Goal: Task Accomplishment & Management: Use online tool/utility

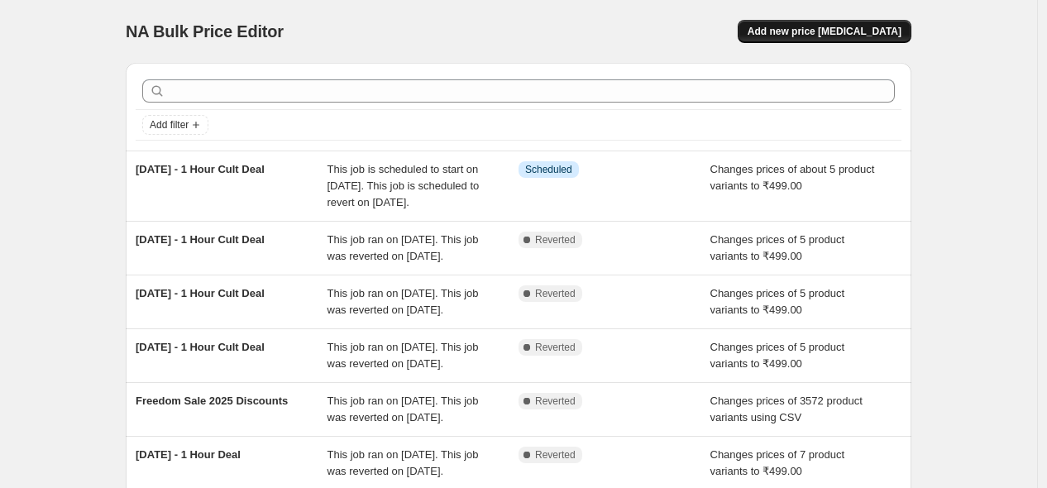
click at [804, 32] on span "Add new price [MEDICAL_DATA]" at bounding box center [825, 31] width 154 height 13
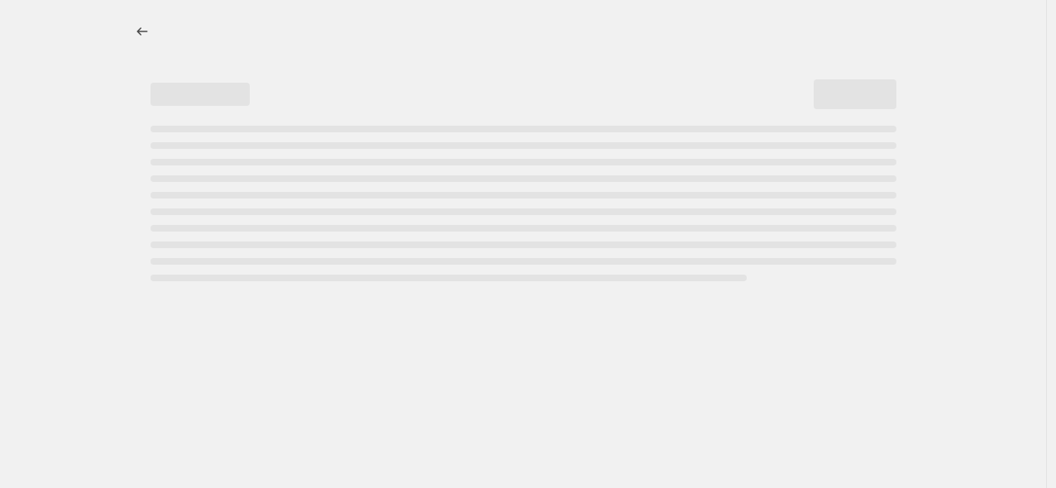
select select "percentage"
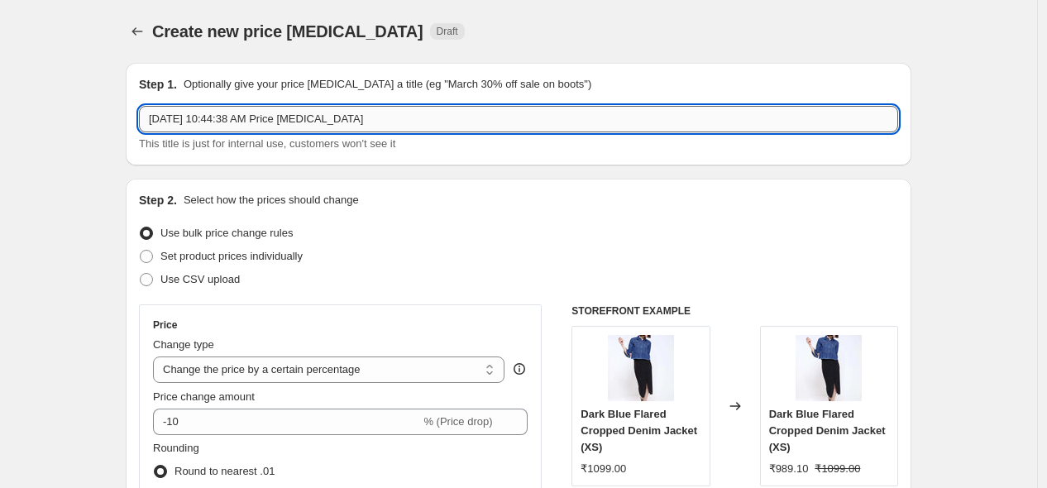
click at [184, 122] on input "[DATE] 10:44:38 AM Price [MEDICAL_DATA]" at bounding box center [518, 119] width 759 height 26
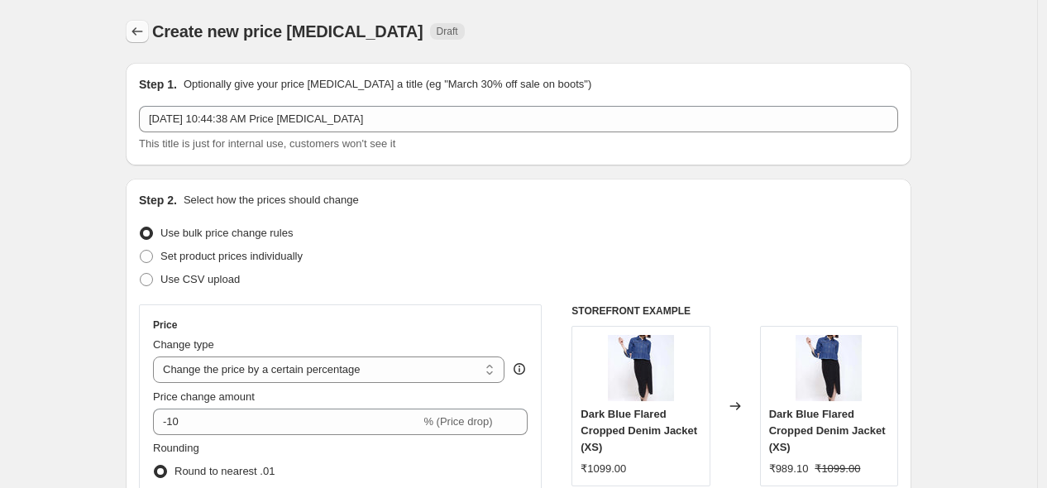
click at [141, 40] on div "Create new price [MEDICAL_DATA]. This page is ready Create new price [MEDICAL_D…" at bounding box center [519, 31] width 786 height 63
click at [141, 41] on button "Price change jobs" at bounding box center [137, 31] width 23 height 23
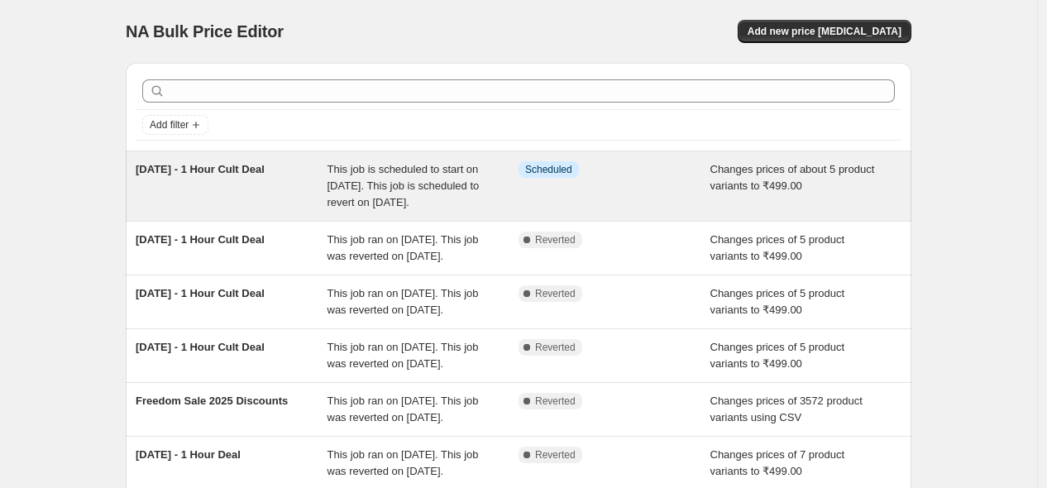
drag, startPoint x: 127, startPoint y: 180, endPoint x: 301, endPoint y: 196, distance: 174.4
click at [301, 196] on div "Add filter [DATE] - 1 Hour Cult Deal This job is scheduled to start on [DATE]. …" at bounding box center [511, 409] width 799 height 718
copy span "[DATE] - 1 Hour Cult Deal"
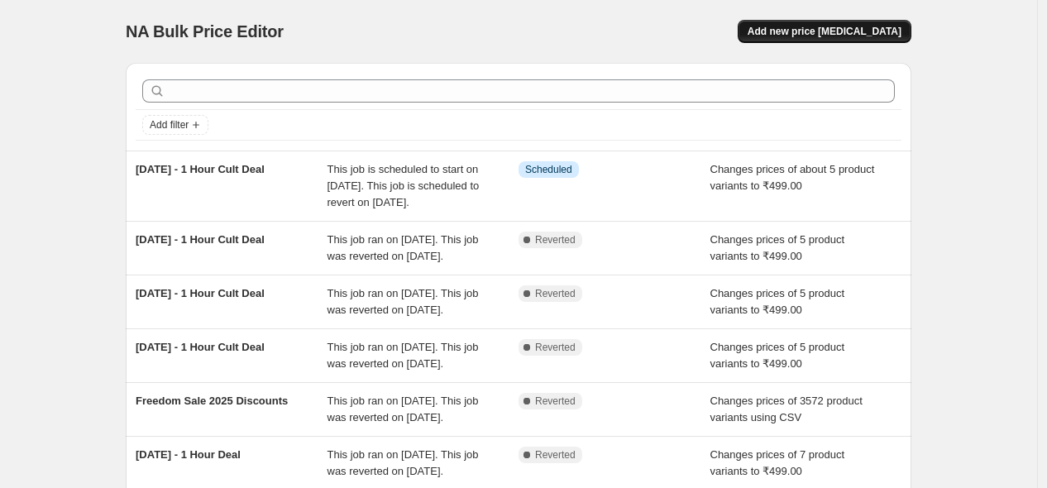
click at [847, 32] on span "Add new price [MEDICAL_DATA]" at bounding box center [825, 31] width 154 height 13
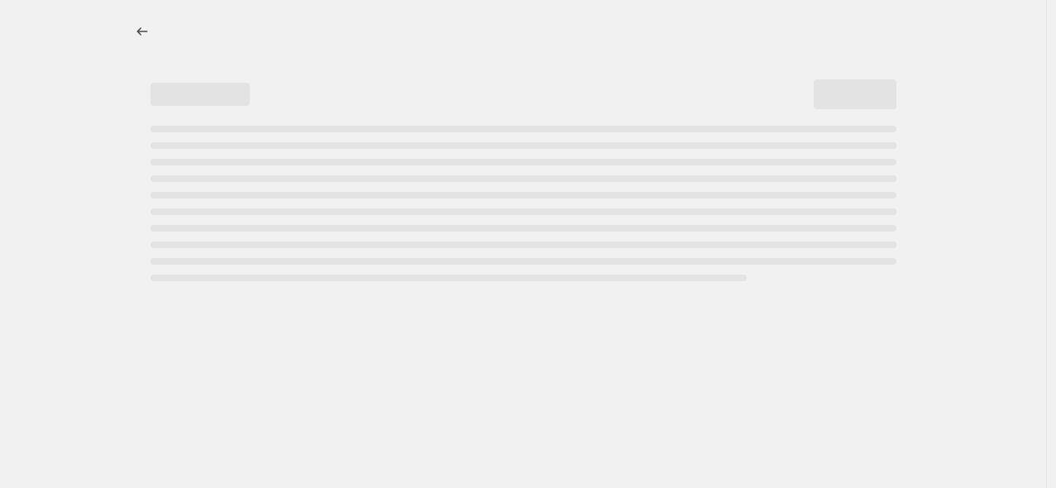
select select "percentage"
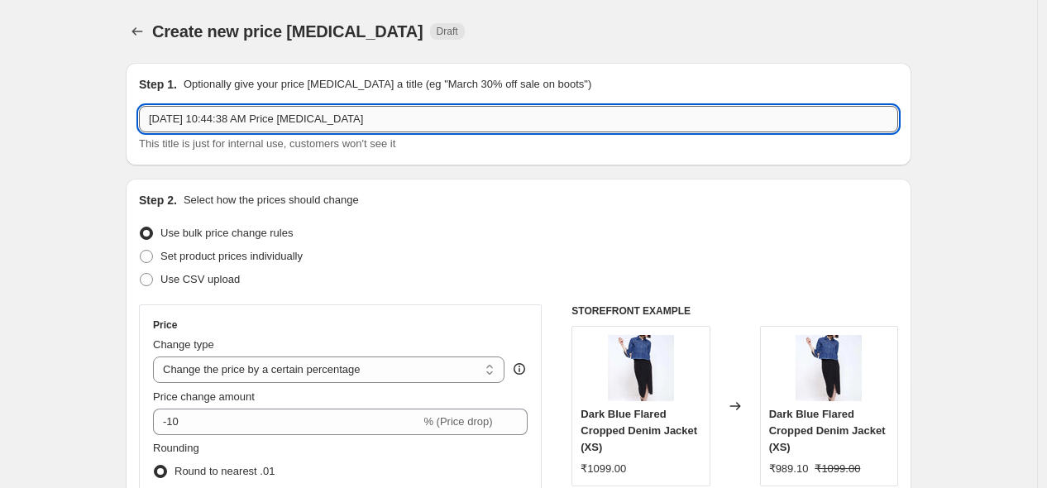
click at [230, 112] on input "[DATE] 10:44:38 AM Price [MEDICAL_DATA]" at bounding box center [518, 119] width 759 height 26
paste input "[DATE] - 1 Hour Cult Deal"
type input "[DATE] - 1 Hour Cult Deal"
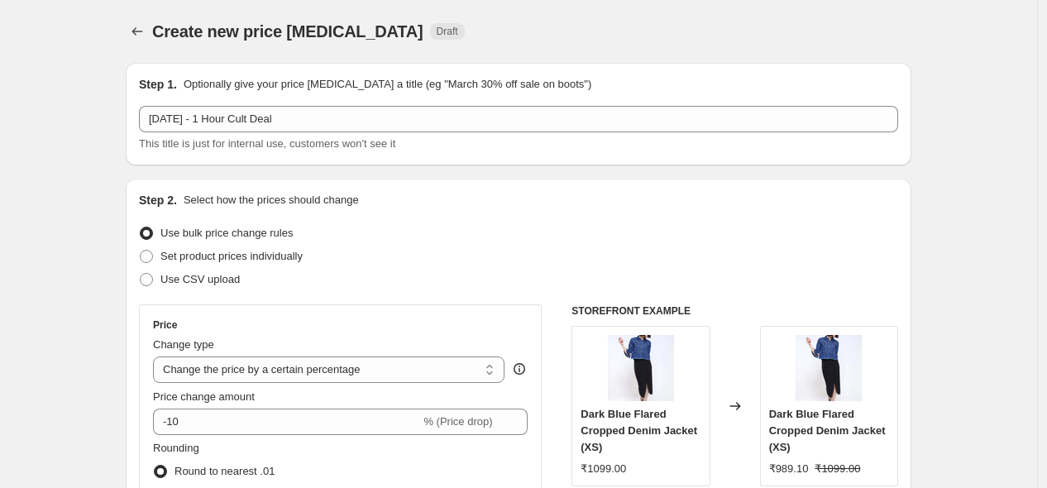
click at [358, 256] on div "Set product prices individually" at bounding box center [518, 256] width 759 height 23
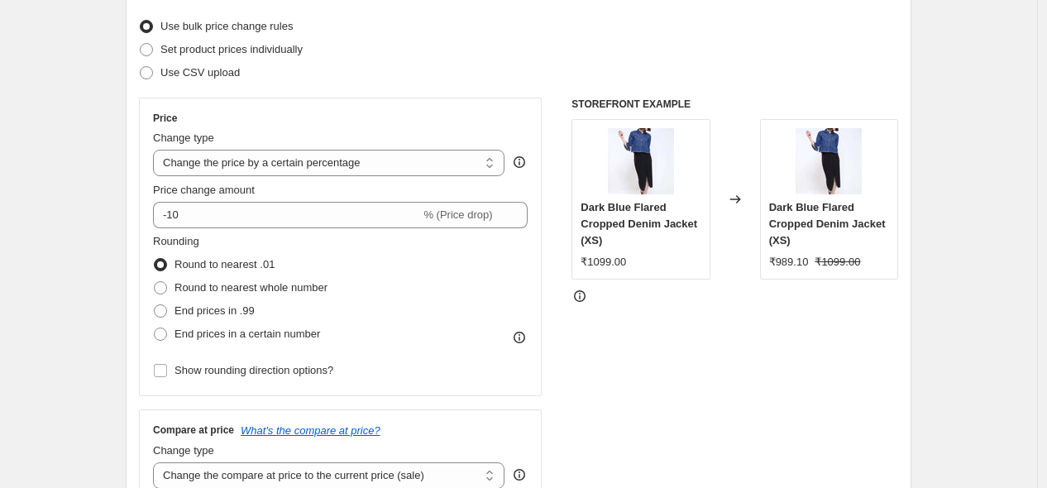
scroll to position [266, 0]
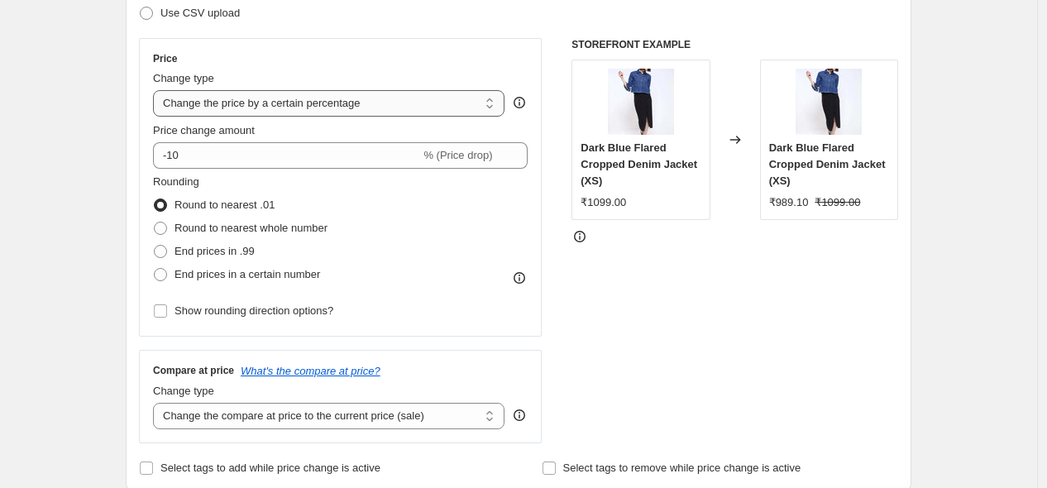
click at [318, 108] on select "Change the price to a certain amount Change the price by a certain amount Chang…" at bounding box center [329, 103] width 352 height 26
select select "to"
click at [157, 90] on select "Change the price to a certain amount Change the price by a certain amount Chang…" at bounding box center [329, 103] width 352 height 26
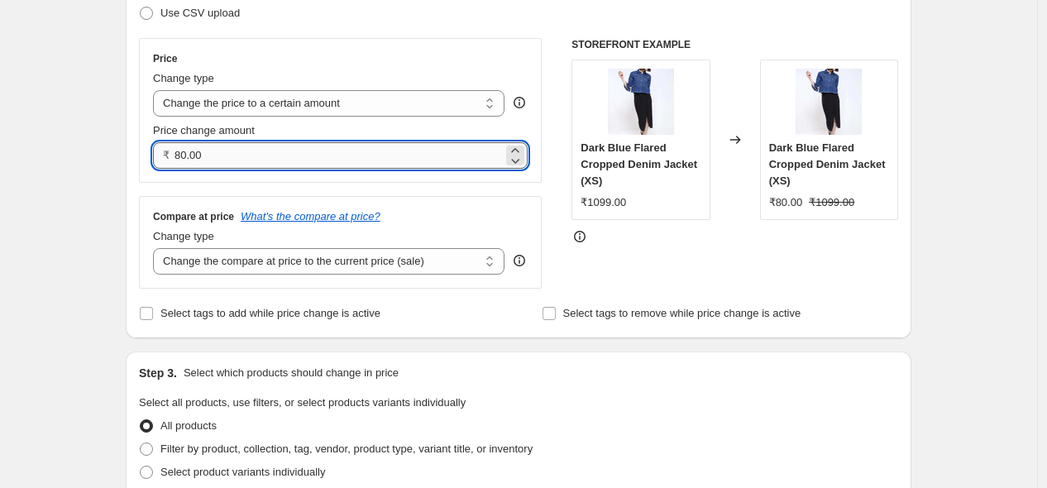
click at [270, 164] on input "80.00" at bounding box center [339, 155] width 328 height 26
type input "499.00"
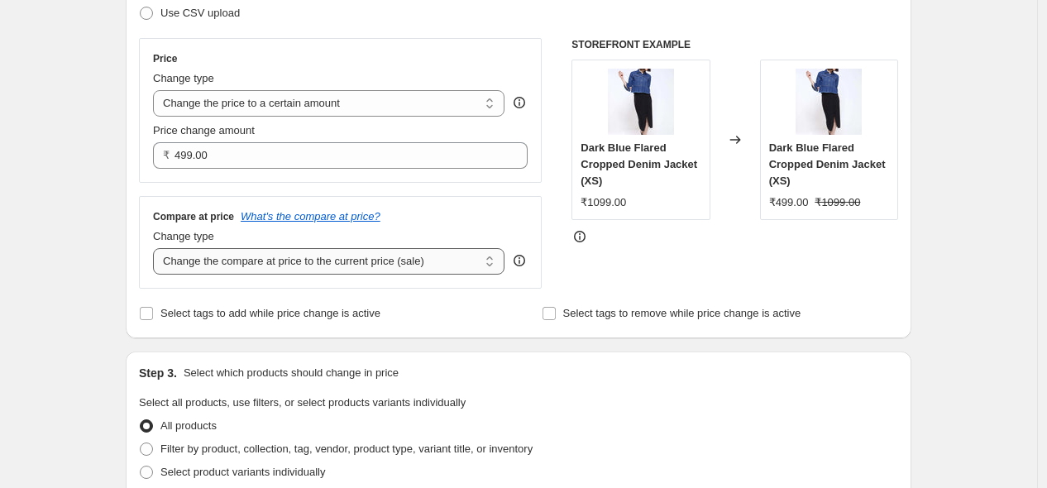
click at [303, 256] on select "Change the compare at price to the current price (sale) Change the compare at p…" at bounding box center [329, 261] width 352 height 26
select select "no_change"
click at [157, 249] on select "Change the compare at price to the current price (sale) Change the compare at p…" at bounding box center [329, 261] width 352 height 26
click at [559, 265] on div "Price Change type Change the price to a certain amount Change the price by a ce…" at bounding box center [518, 163] width 759 height 251
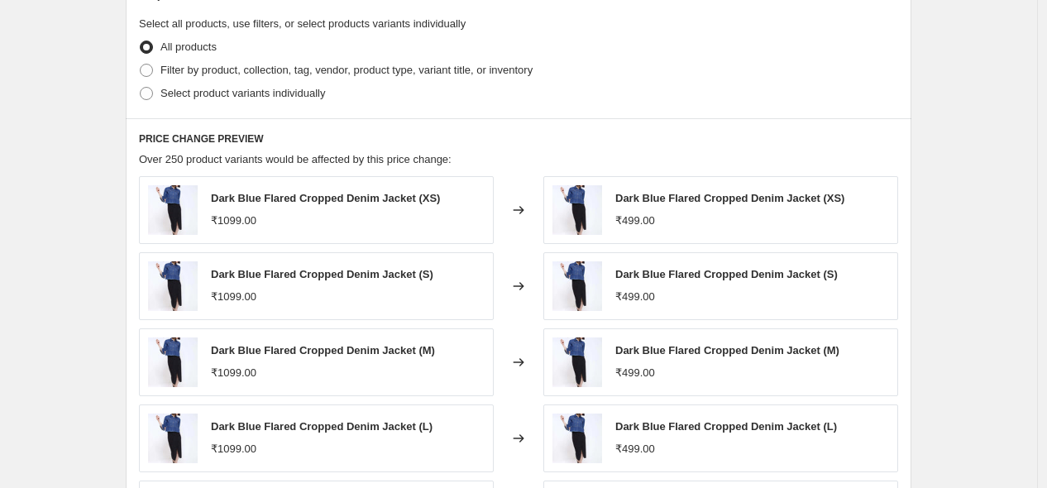
scroll to position [646, 0]
click at [251, 73] on span "Filter by product, collection, tag, vendor, product type, variant title, or inv…" at bounding box center [346, 69] width 372 height 12
click at [141, 64] on input "Filter by product, collection, tag, vendor, product type, variant title, or inv…" at bounding box center [140, 63] width 1 height 1
radio input "true"
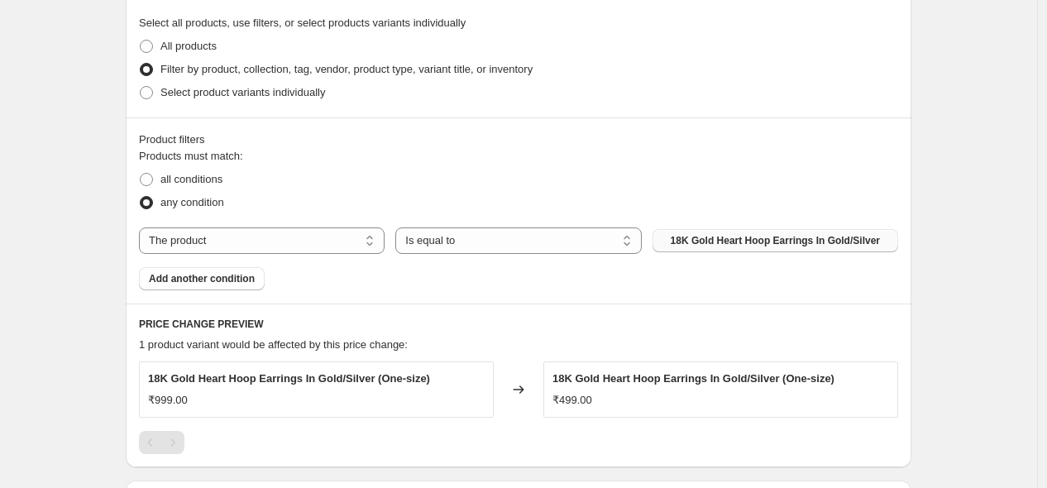
click at [732, 249] on button "18K Gold Heart Hoop Earrings In Gold/Silver" at bounding box center [776, 240] width 246 height 23
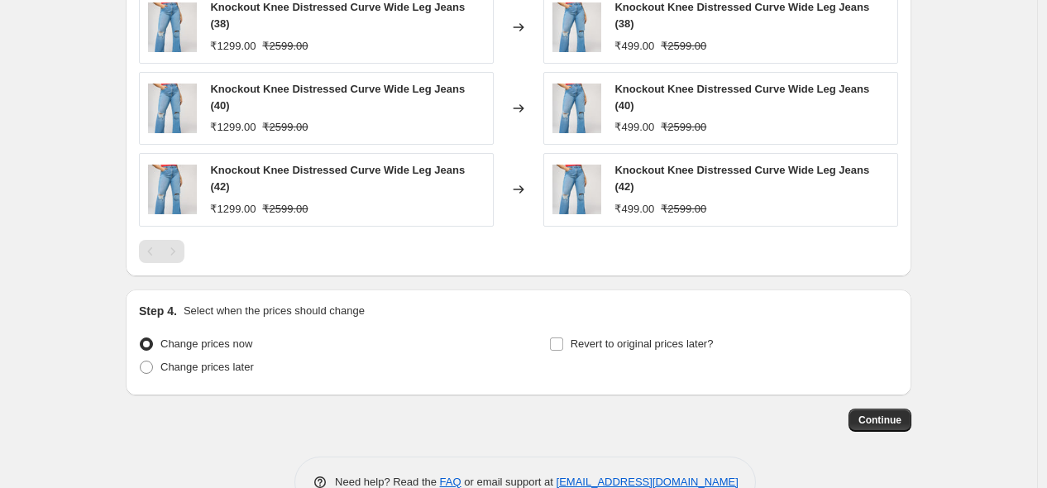
scroll to position [1200, 0]
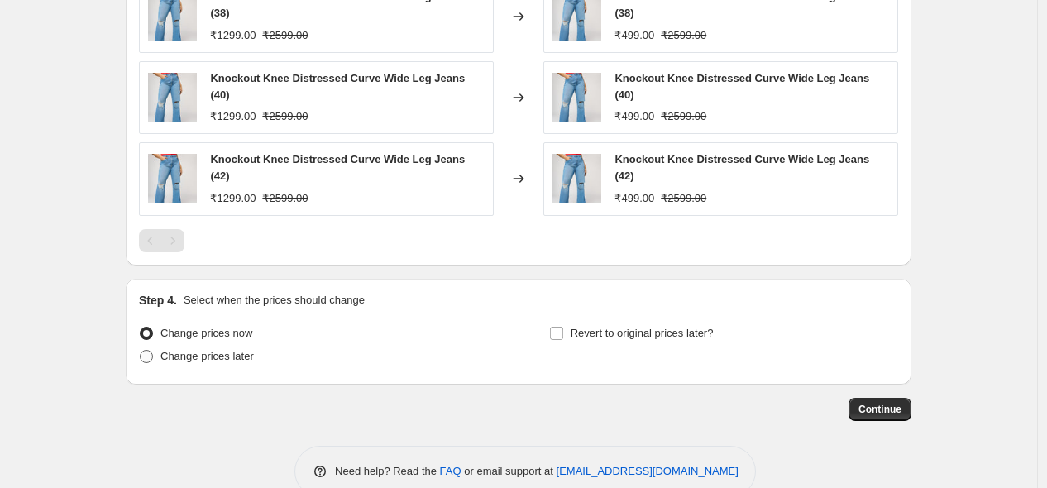
click at [217, 345] on label "Change prices later" at bounding box center [196, 356] width 115 height 23
click at [141, 350] on input "Change prices later" at bounding box center [140, 350] width 1 height 1
radio input "true"
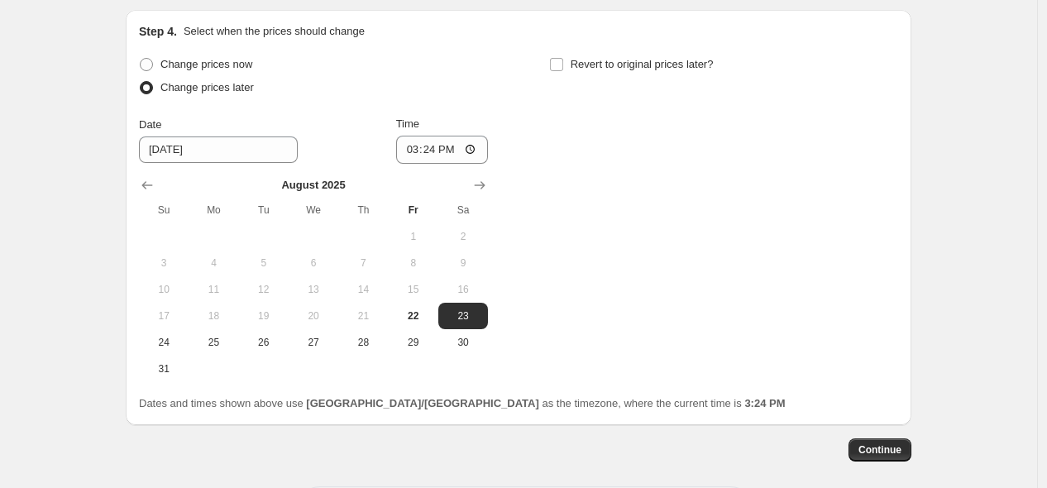
scroll to position [1482, 0]
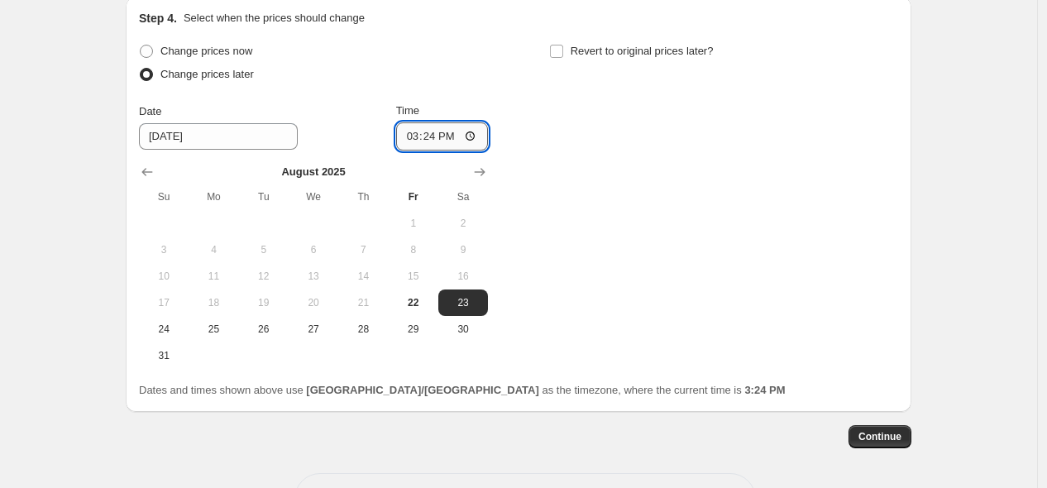
click at [417, 122] on input "15:24" at bounding box center [442, 136] width 93 height 28
type input "22:00"
click at [562, 45] on input "Revert to original prices later?" at bounding box center [556, 51] width 13 height 13
checkbox input "true"
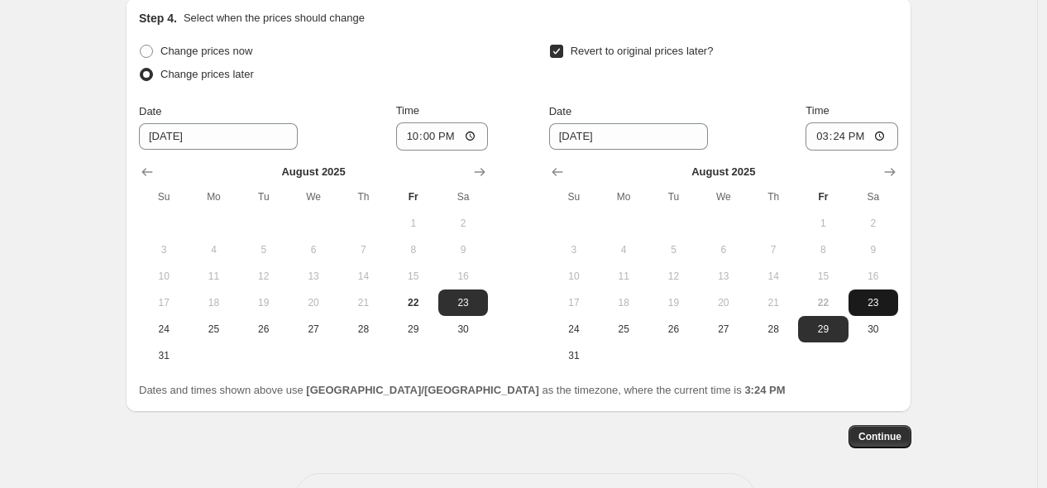
click at [866, 296] on span "23" at bounding box center [873, 302] width 36 height 13
type input "[DATE]"
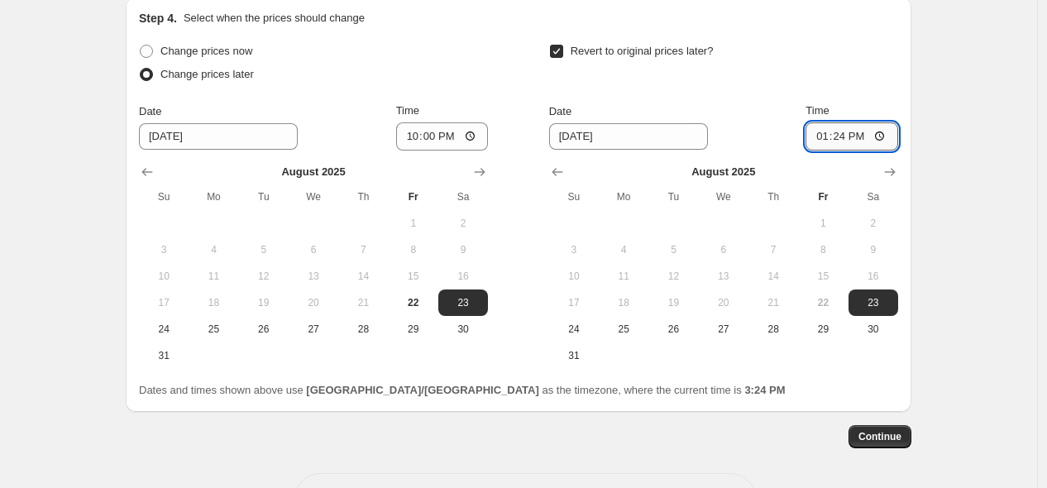
click at [823, 122] on input "13:24" at bounding box center [852, 136] width 93 height 28
type input "23:00"
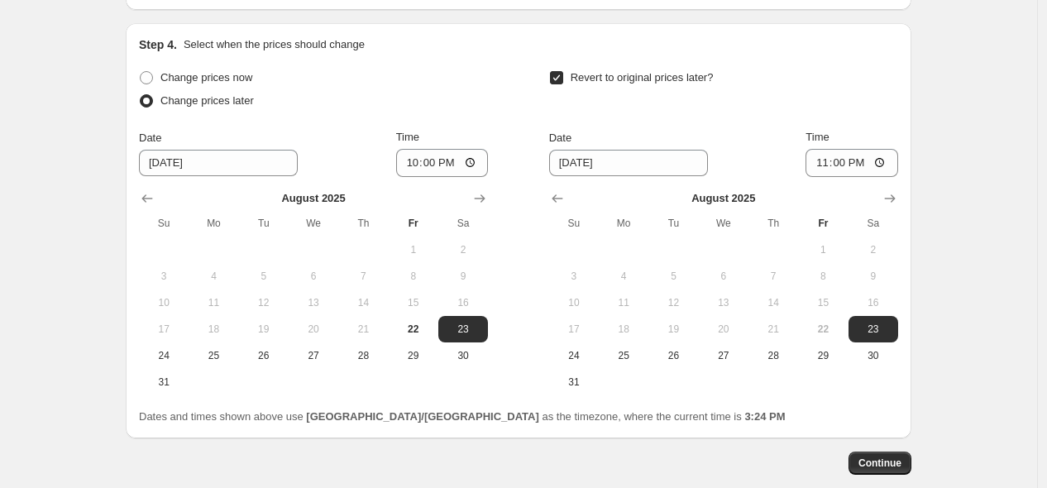
scroll to position [1470, 0]
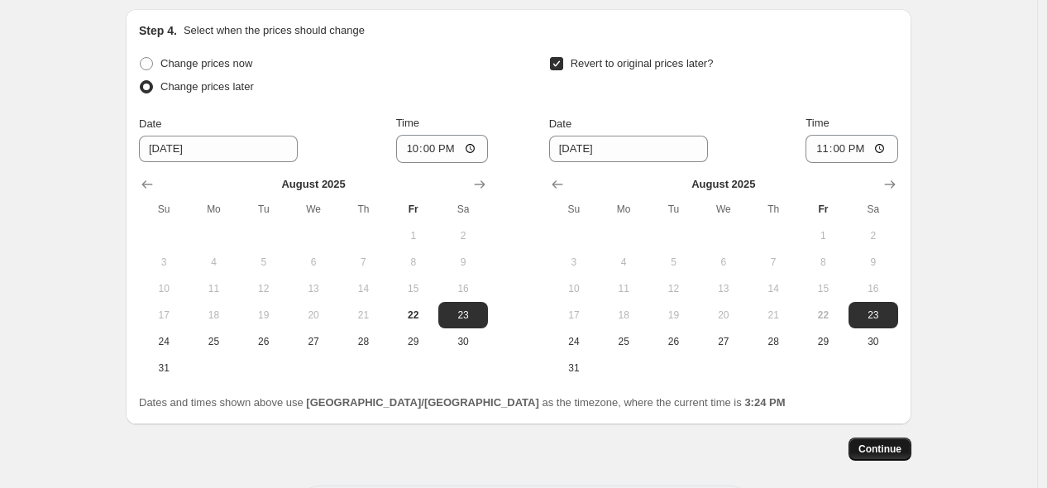
click at [883, 442] on span "Continue" at bounding box center [879, 448] width 43 height 13
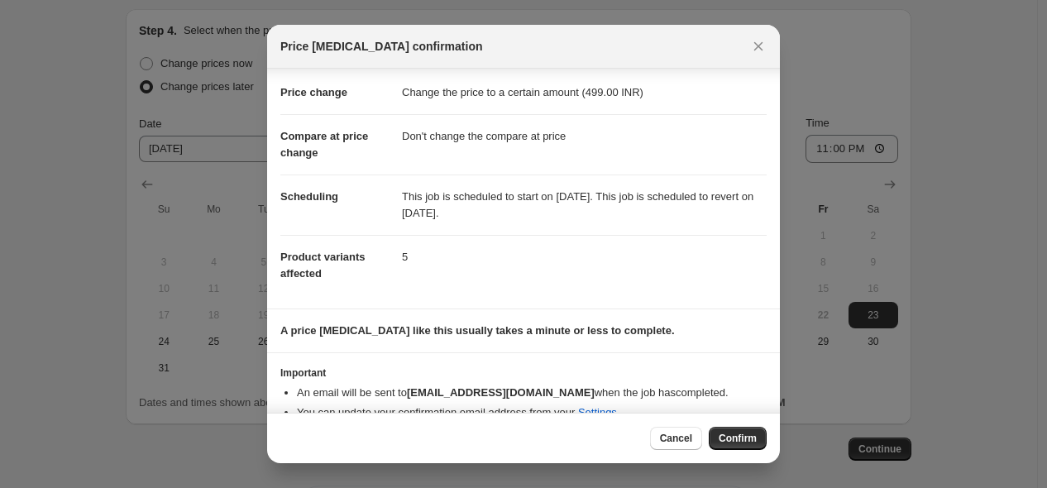
scroll to position [53, 0]
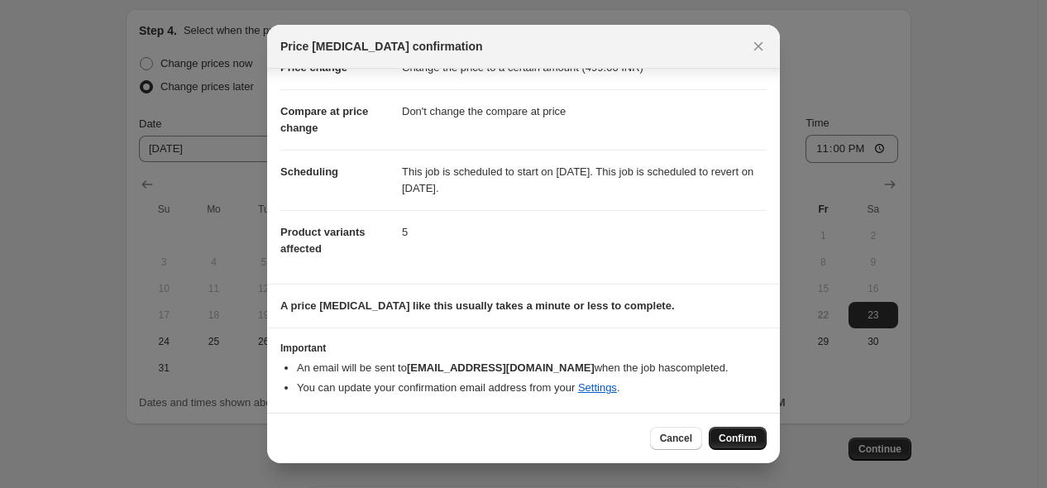
click at [750, 439] on span "Confirm" at bounding box center [738, 438] width 38 height 13
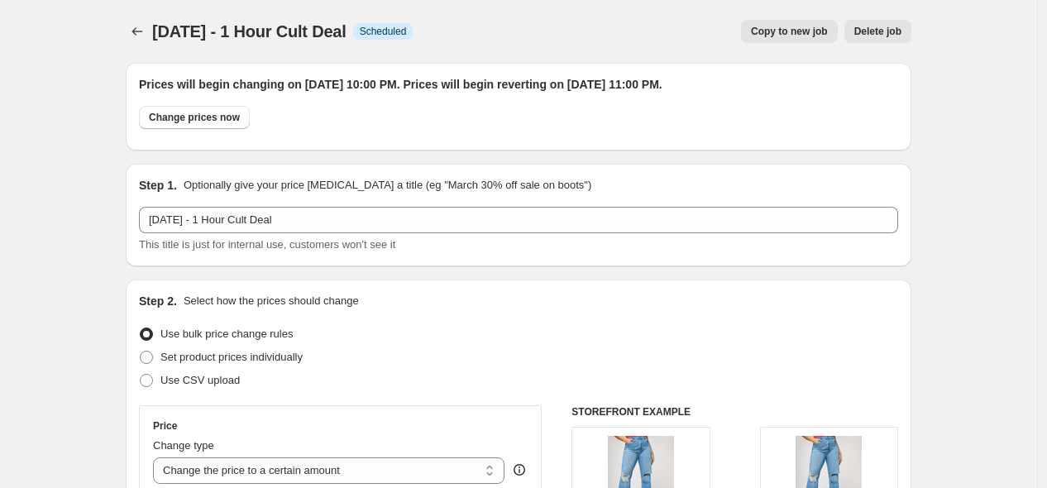
click at [458, 311] on div "Step 2. Select how the prices should change Use bulk price change rules Set pro…" at bounding box center [518, 492] width 759 height 399
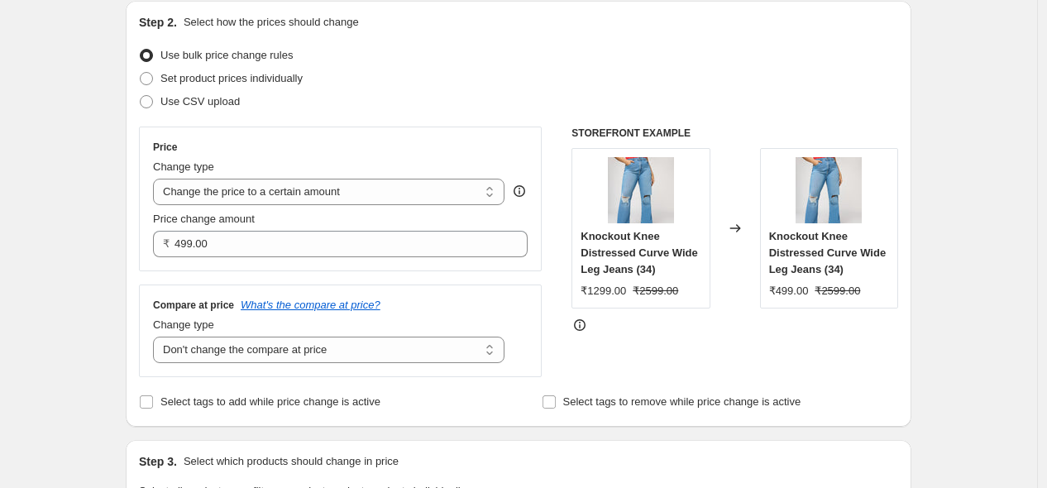
scroll to position [367, 0]
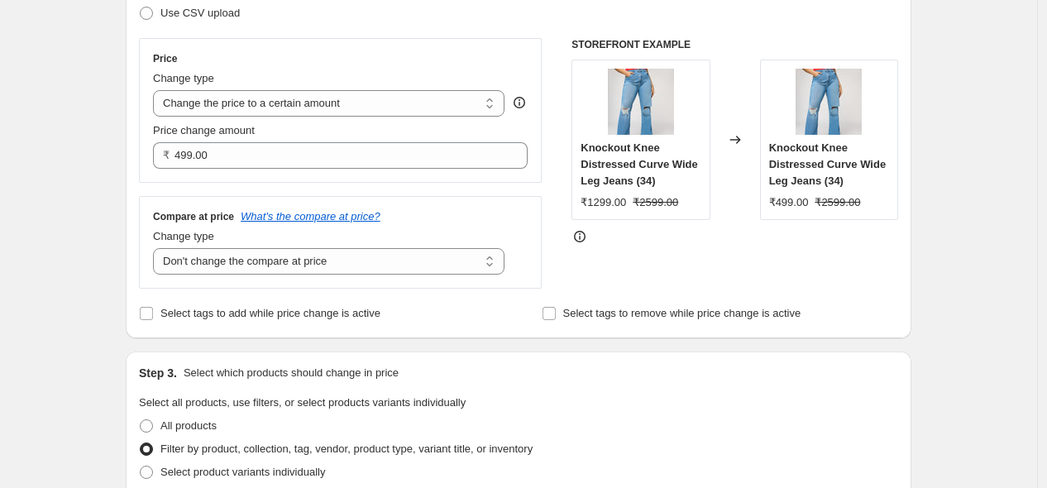
click at [558, 266] on div "Price Change type Change the price to a certain amount Change the price by a ce…" at bounding box center [518, 163] width 759 height 251
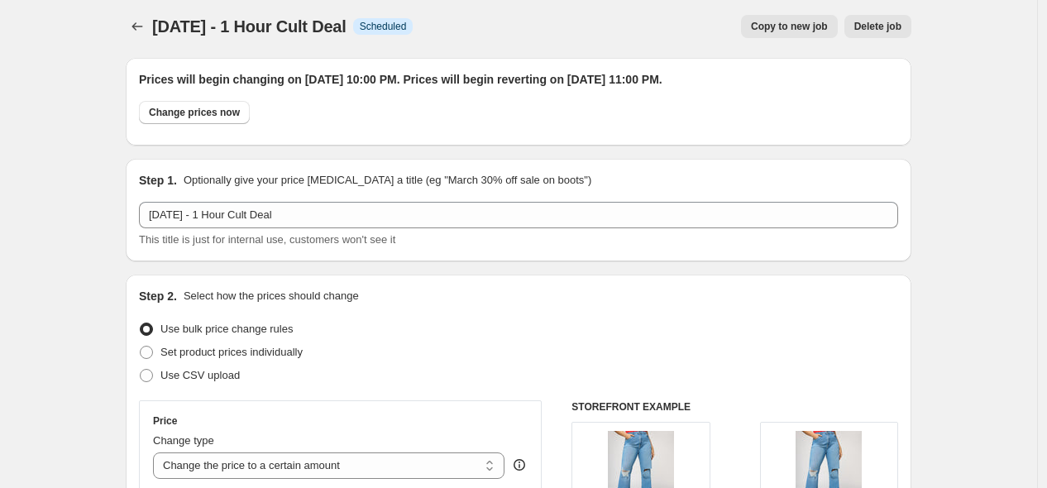
scroll to position [0, 0]
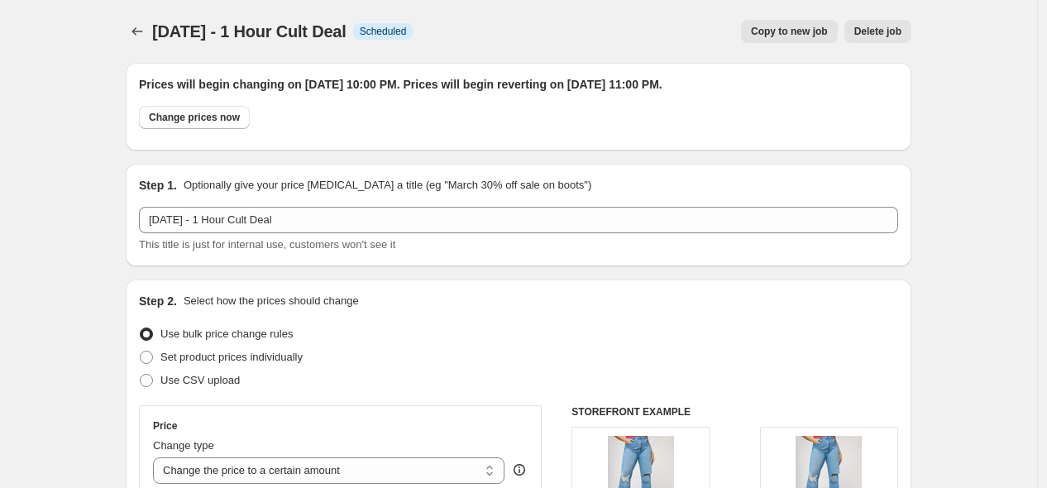
drag, startPoint x: 160, startPoint y: 29, endPoint x: 395, endPoint y: 28, distance: 234.9
click at [395, 28] on div "[DATE] - 1 Hour Cult Deal Info Scheduled" at bounding box center [282, 31] width 261 height 23
copy div "[DATE] - 1 Hour Cult Deal Info"
click at [141, 35] on icon "Price change jobs" at bounding box center [137, 31] width 17 height 17
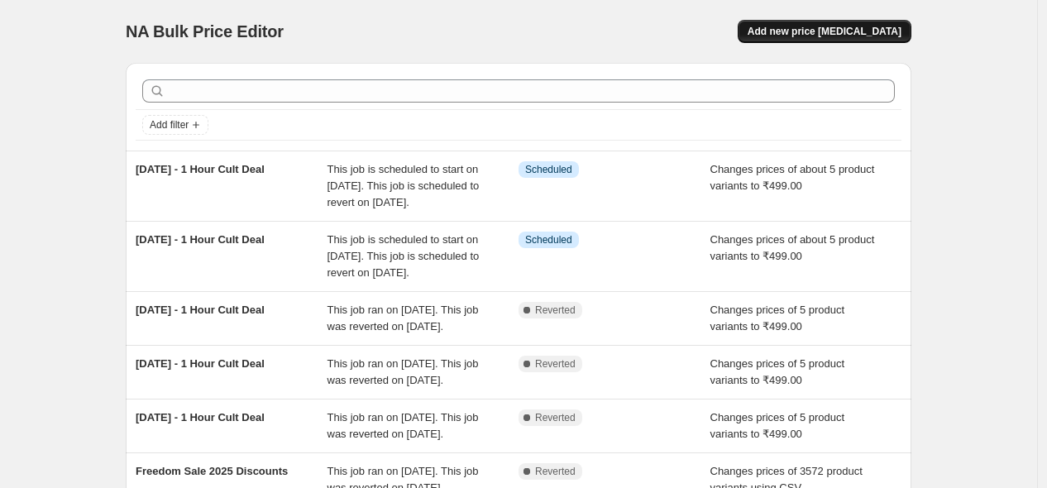
click at [855, 32] on span "Add new price [MEDICAL_DATA]" at bounding box center [825, 31] width 154 height 13
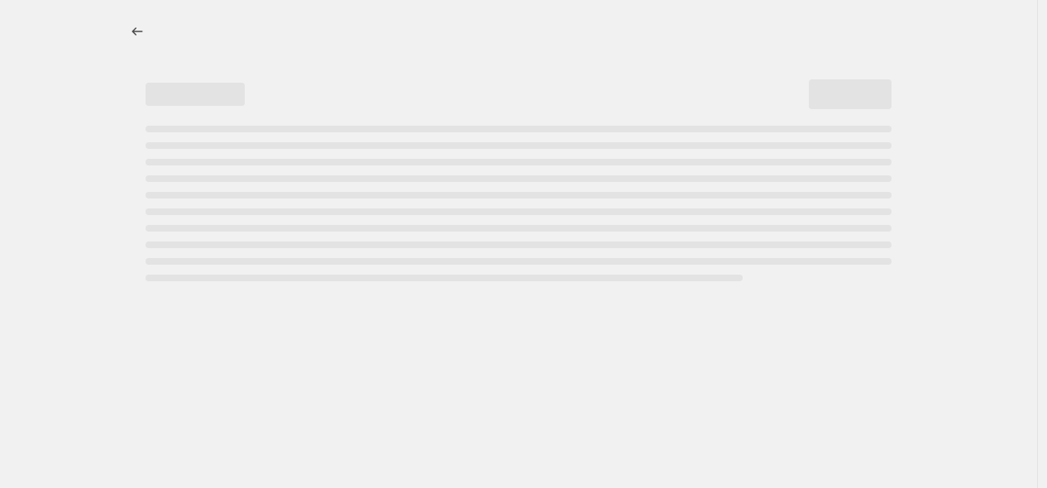
select select "percentage"
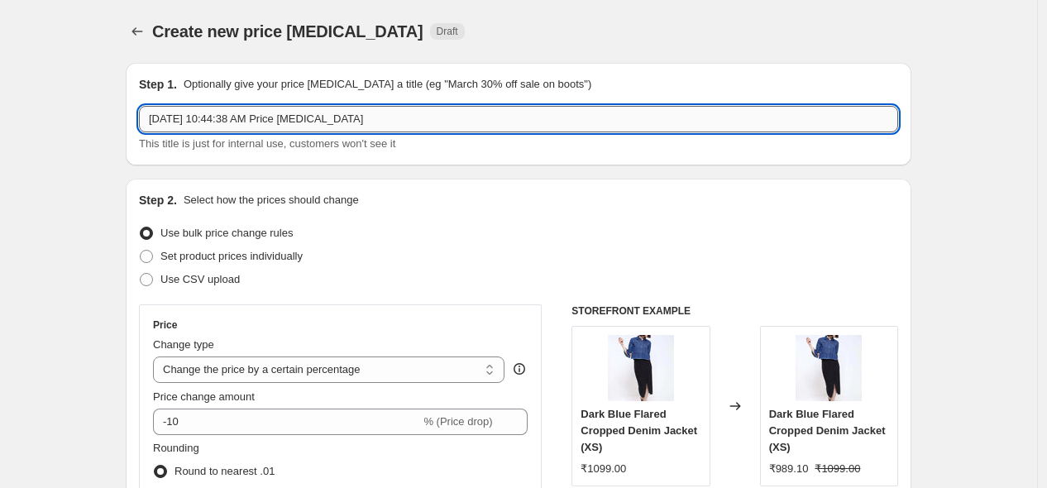
click at [227, 117] on input "[DATE] 10:44:38 AM Price [MEDICAL_DATA]" at bounding box center [518, 119] width 759 height 26
paste input "[DATE] - 1 Hour Cult Deal Info"
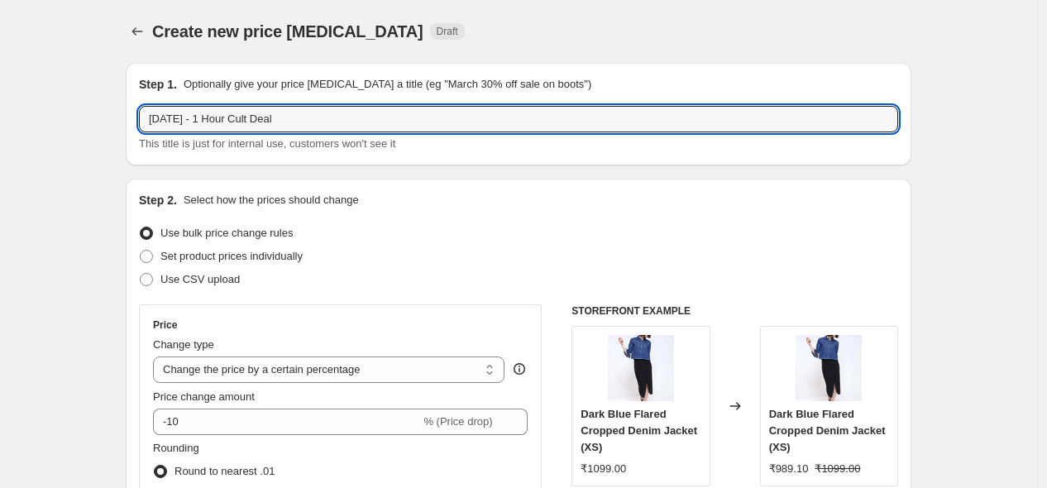
type input "[DATE] - 1 Hour Cult Deal"
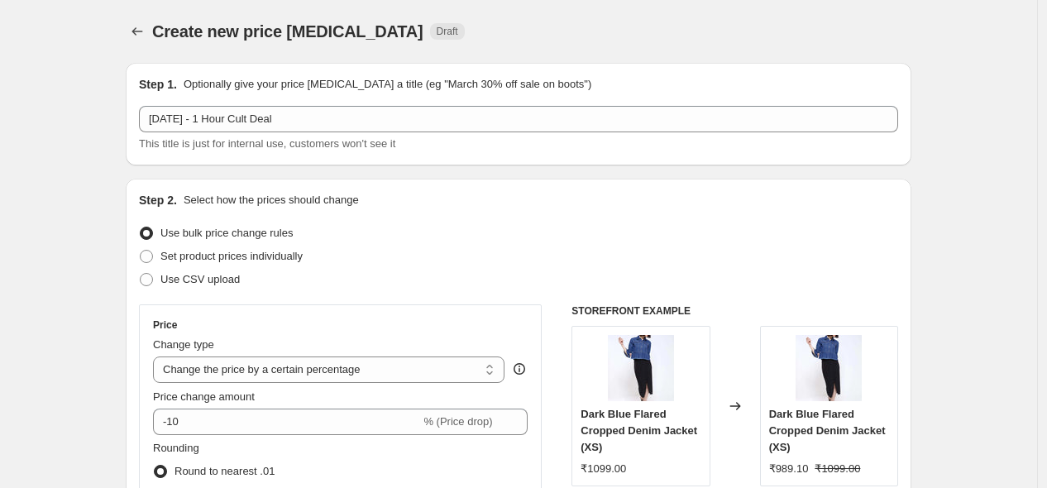
click at [459, 205] on div "Step 2. Select how the prices should change" at bounding box center [518, 200] width 759 height 17
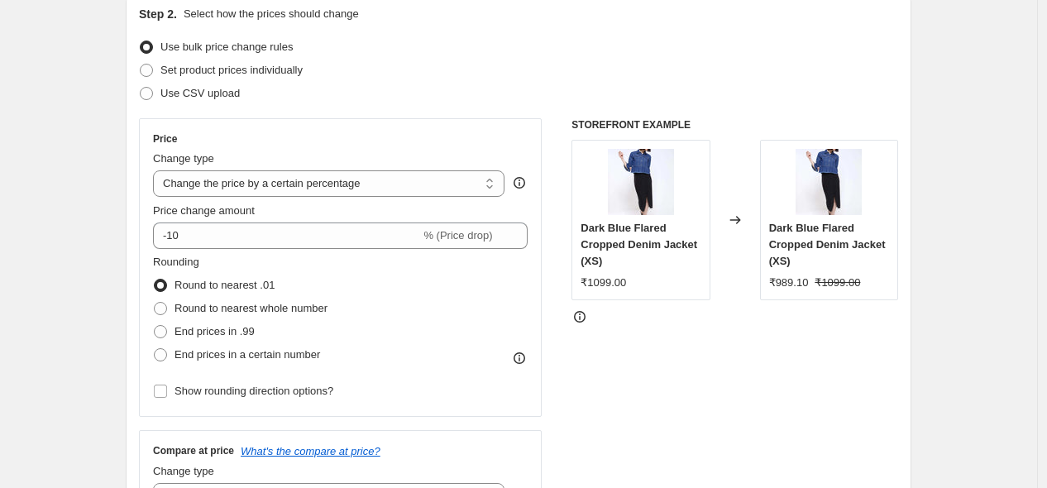
scroll to position [202, 0]
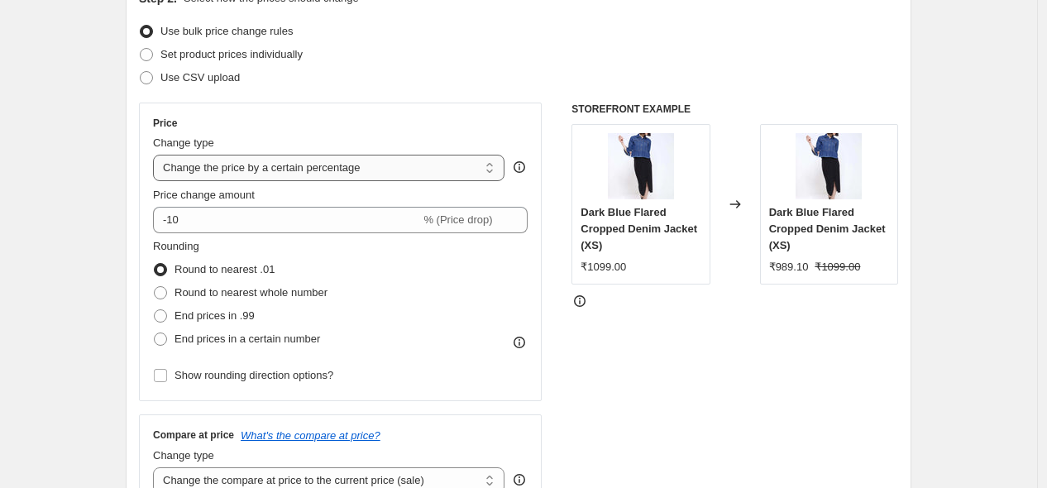
click at [409, 170] on select "Change the price to a certain amount Change the price by a certain amount Chang…" at bounding box center [329, 168] width 352 height 26
select select "to"
click at [157, 155] on select "Change the price to a certain amount Change the price by a certain amount Chang…" at bounding box center [329, 168] width 352 height 26
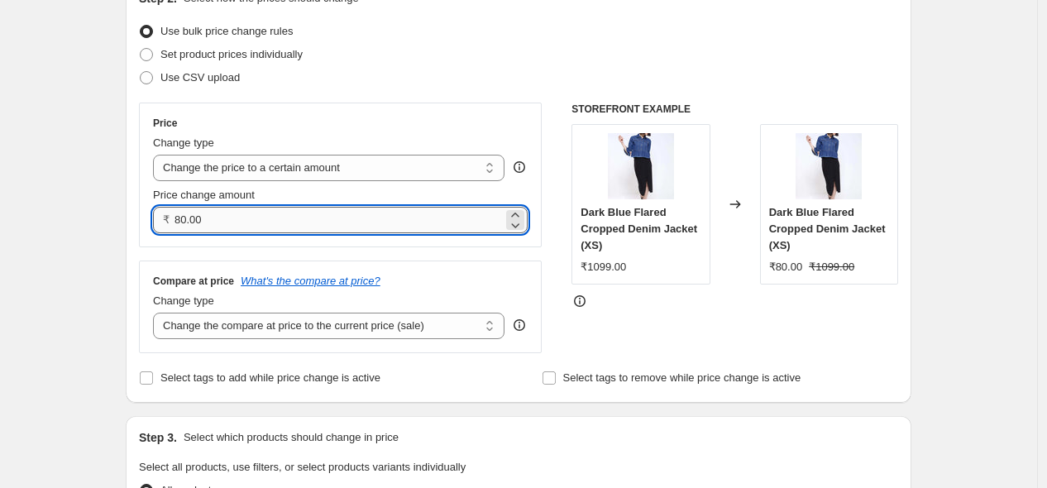
click at [233, 226] on input "80.00" at bounding box center [339, 220] width 328 height 26
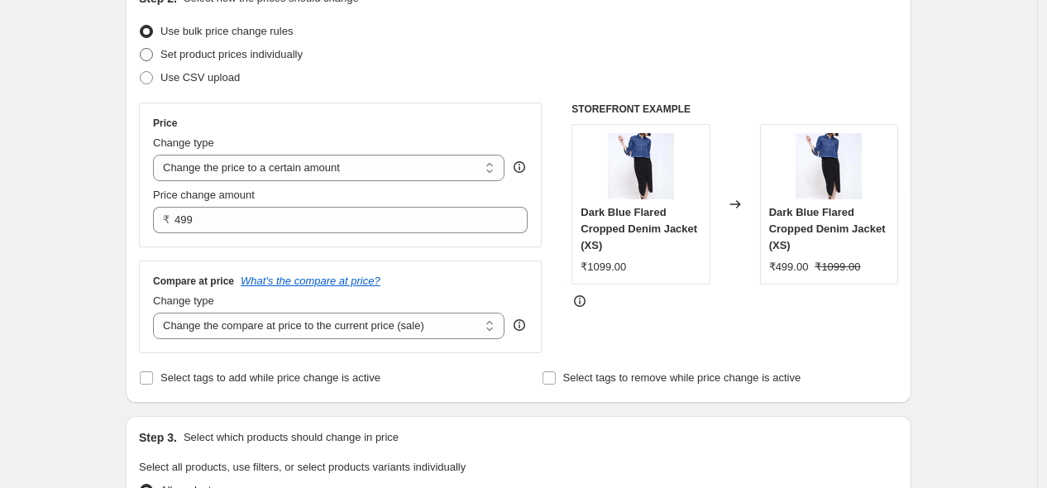
type input "499.00"
click at [333, 278] on icon "What's the compare at price?" at bounding box center [311, 281] width 140 height 12
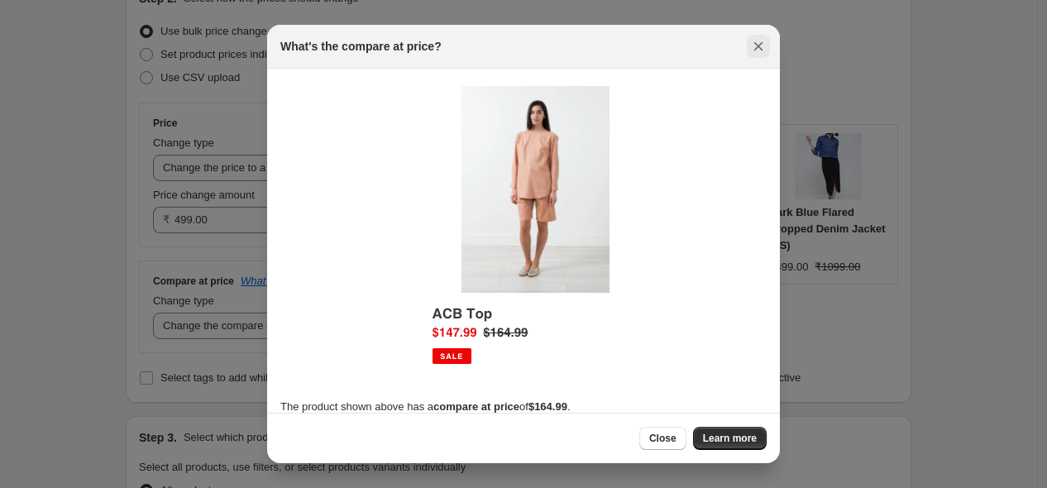
click at [758, 55] on button "Close" at bounding box center [758, 46] width 23 height 23
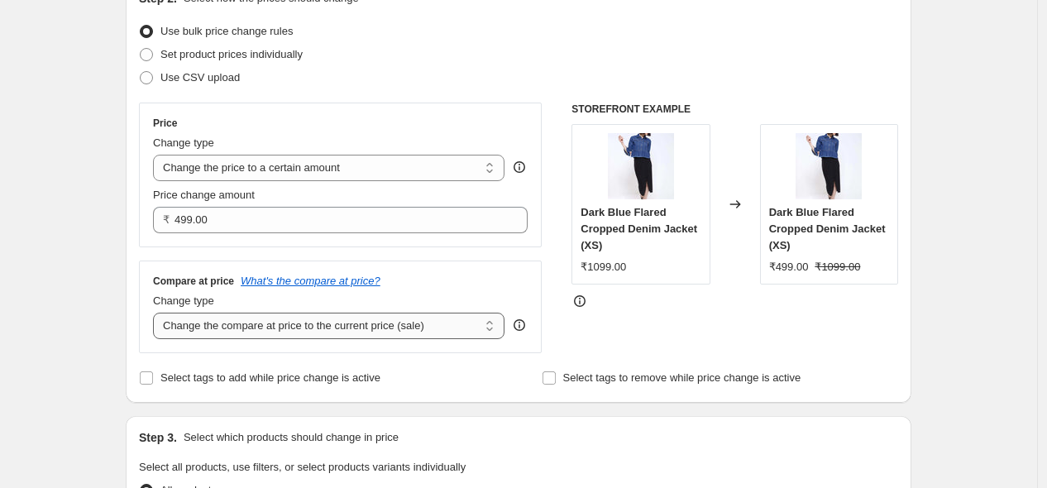
click at [441, 323] on select "Change the compare at price to the current price (sale) Change the compare at p…" at bounding box center [329, 326] width 352 height 26
select select "no_change"
click at [157, 313] on select "Change the compare at price to the current price (sale) Change the compare at p…" at bounding box center [329, 326] width 352 height 26
click at [528, 344] on div "Compare at price What's the compare at price? Change type Change the compare at…" at bounding box center [340, 307] width 403 height 93
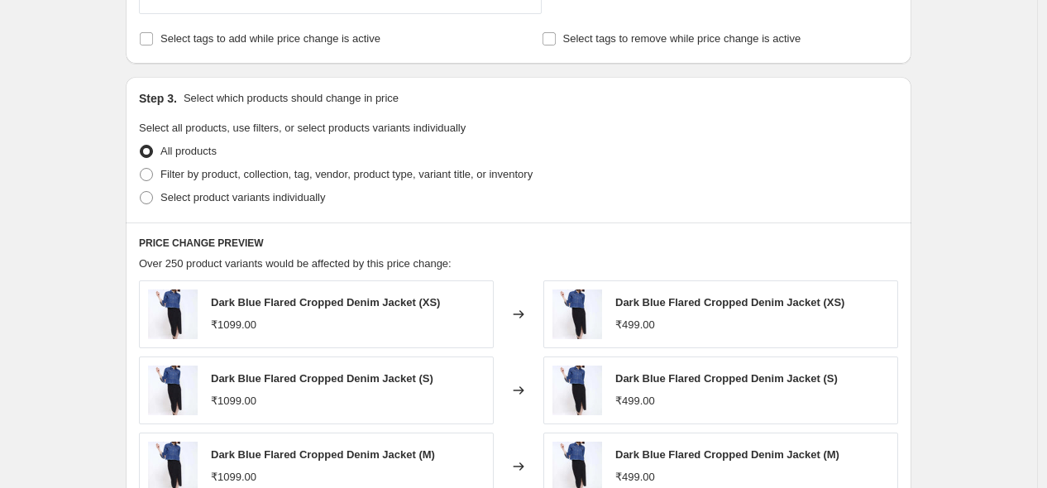
scroll to position [542, 0]
click at [365, 179] on span "Filter by product, collection, tag, vendor, product type, variant title, or inv…" at bounding box center [346, 173] width 372 height 12
click at [141, 168] on input "Filter by product, collection, tag, vendor, product type, variant title, or inv…" at bounding box center [140, 167] width 1 height 1
radio input "true"
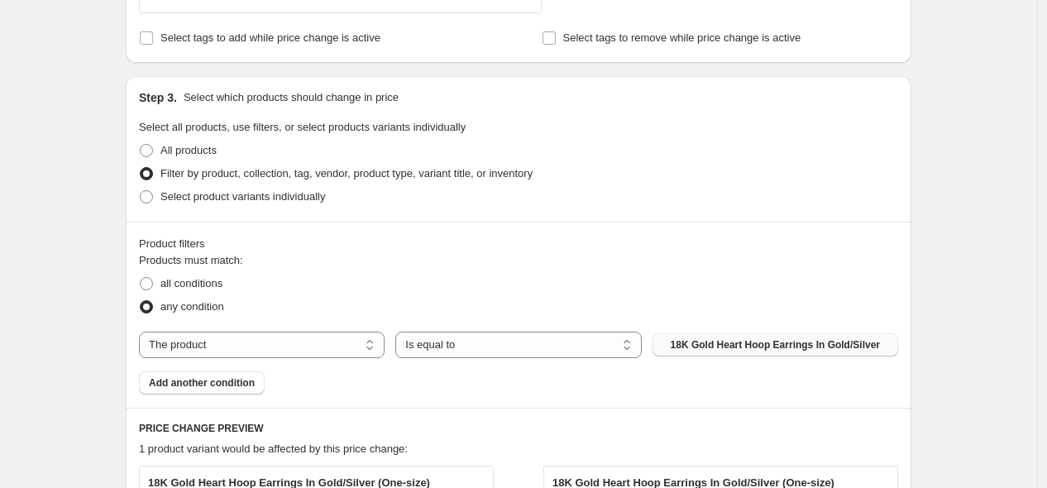
click at [716, 348] on span "18K Gold Heart Hoop Earrings In Gold/Silver" at bounding box center [775, 344] width 209 height 13
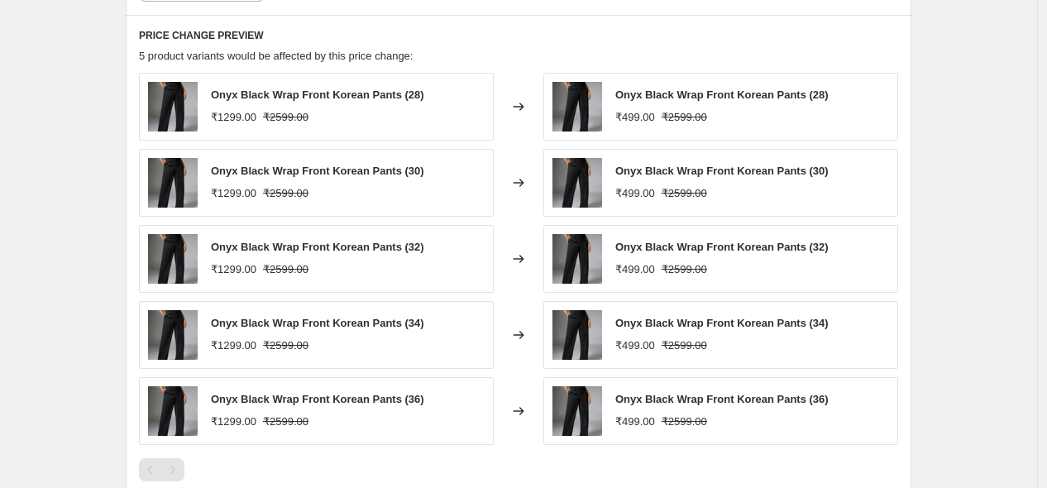
scroll to position [1200, 0]
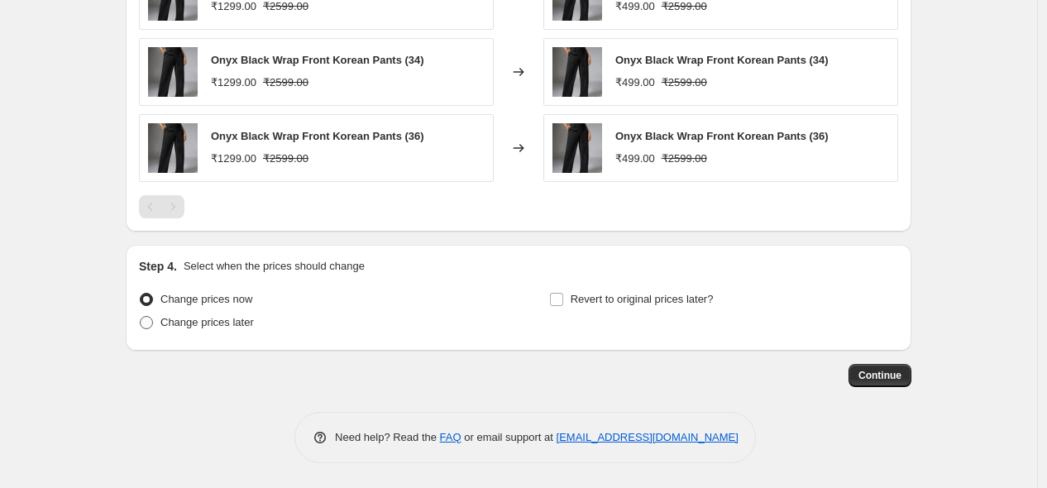
click at [208, 325] on span "Change prices later" at bounding box center [206, 322] width 93 height 12
click at [141, 317] on input "Change prices later" at bounding box center [140, 316] width 1 height 1
radio input "true"
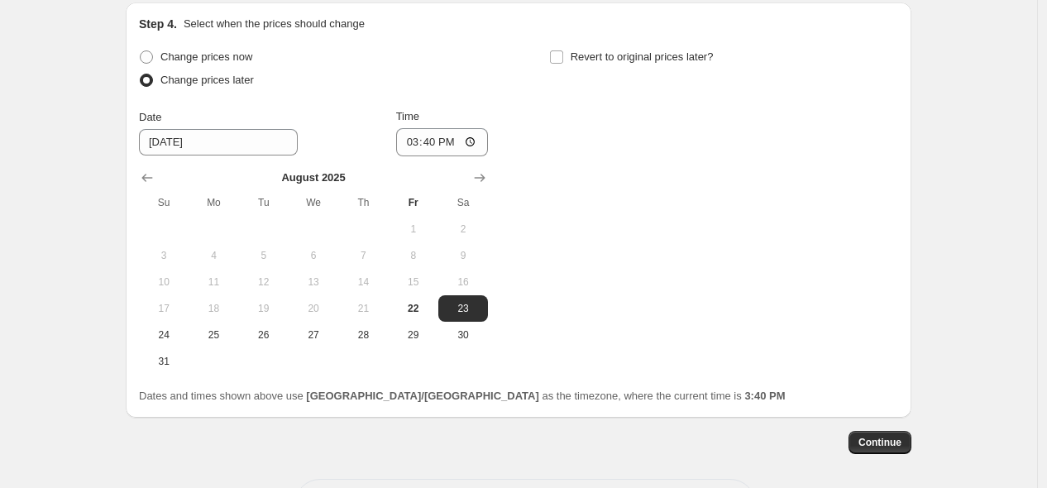
scroll to position [1509, 0]
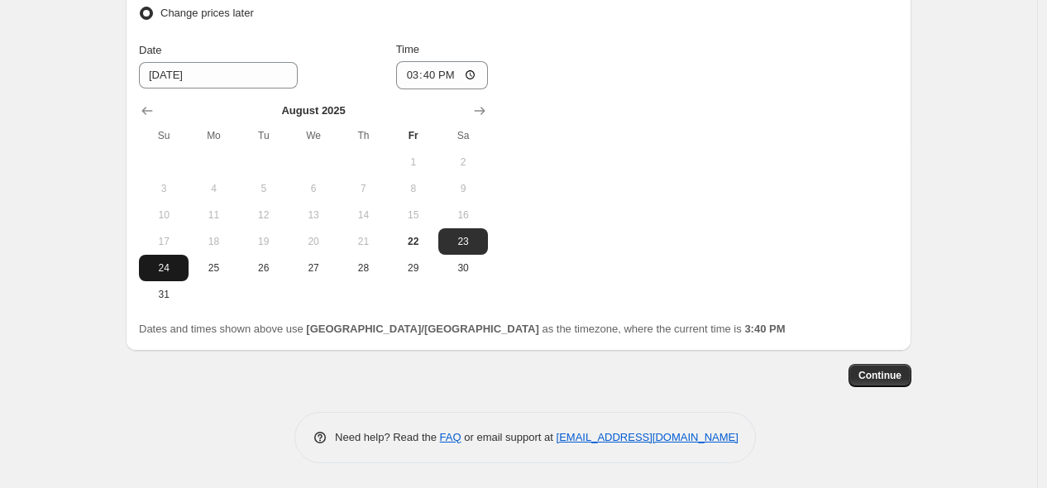
click at [170, 269] on span "24" at bounding box center [164, 267] width 36 height 13
type input "[DATE]"
click at [418, 78] on input "15:40" at bounding box center [442, 75] width 93 height 28
type input "22:00"
click at [686, 201] on div "Change prices now Change prices later Date [DATE] Time 22:00 [DATE] Su Mo Tu We…" at bounding box center [518, 142] width 759 height 329
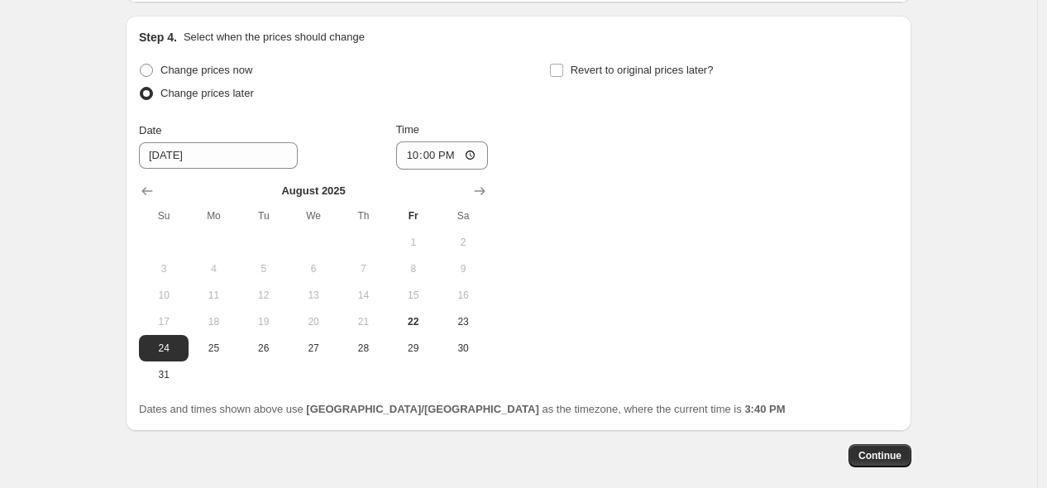
scroll to position [1423, 0]
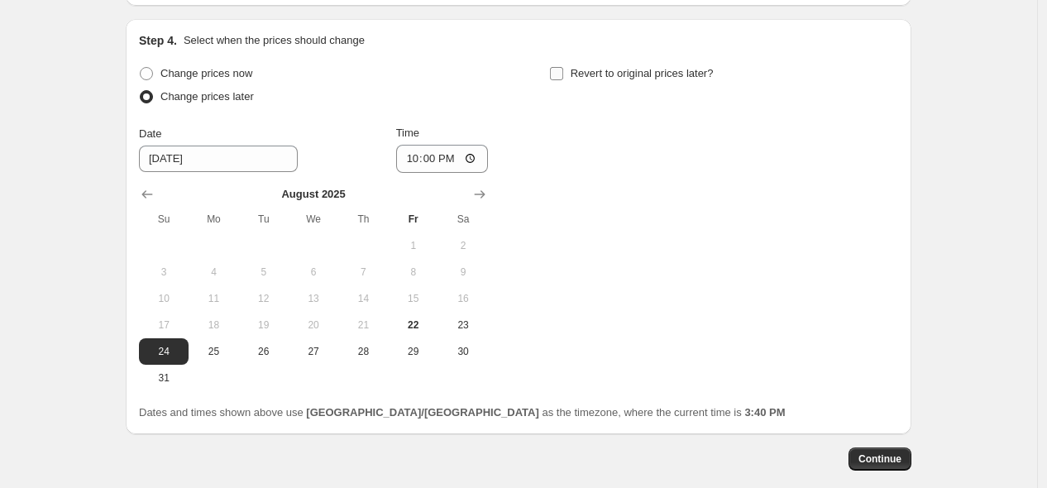
click at [563, 77] on input "Revert to original prices later?" at bounding box center [556, 73] width 13 height 13
checkbox input "true"
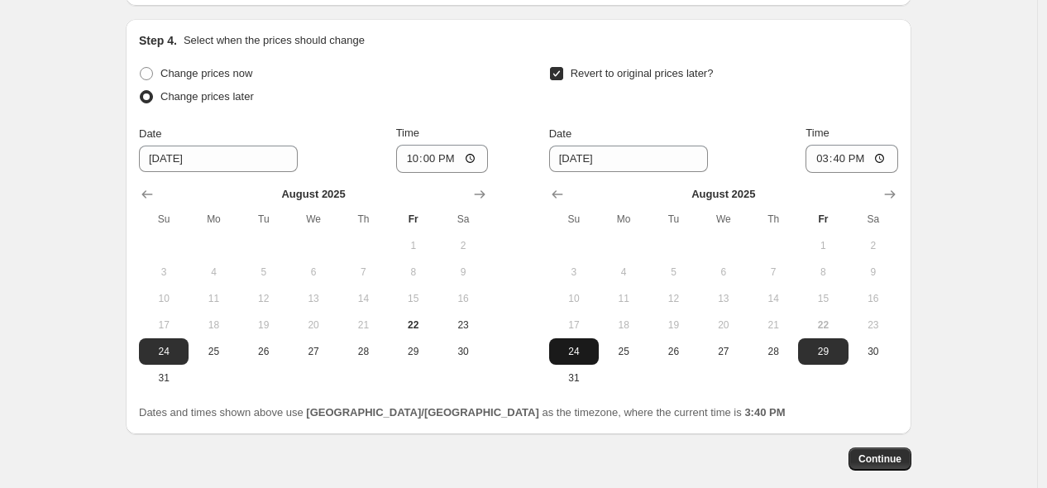
click at [580, 352] on span "24" at bounding box center [574, 351] width 36 height 13
type input "[DATE]"
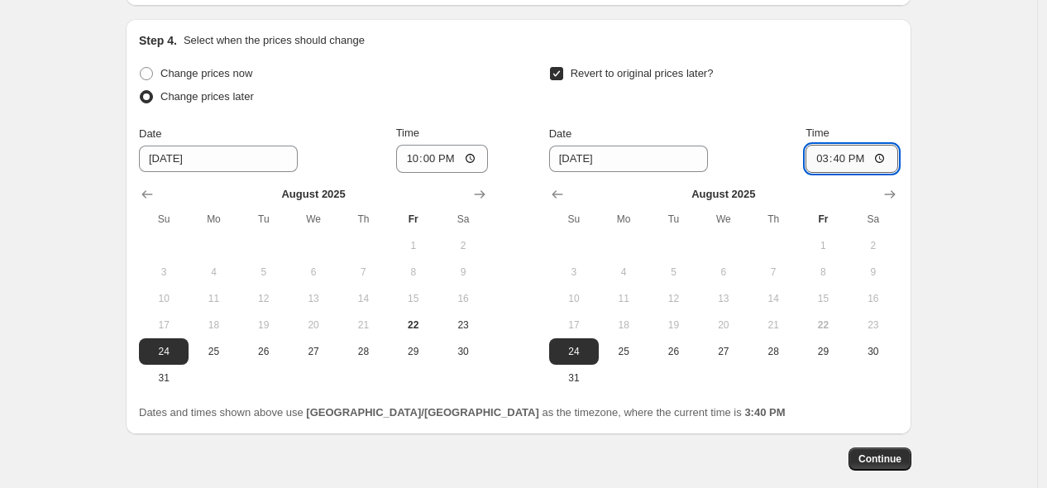
click at [820, 158] on input "15:40" at bounding box center [852, 159] width 93 height 28
type input "23:00"
click at [893, 457] on span "Continue" at bounding box center [879, 458] width 43 height 13
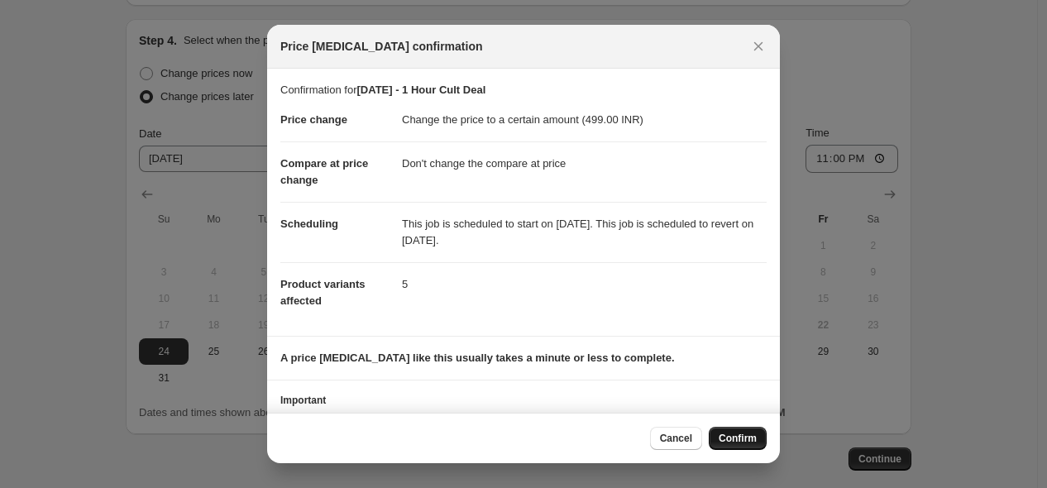
click at [734, 447] on button "Confirm" at bounding box center [738, 438] width 58 height 23
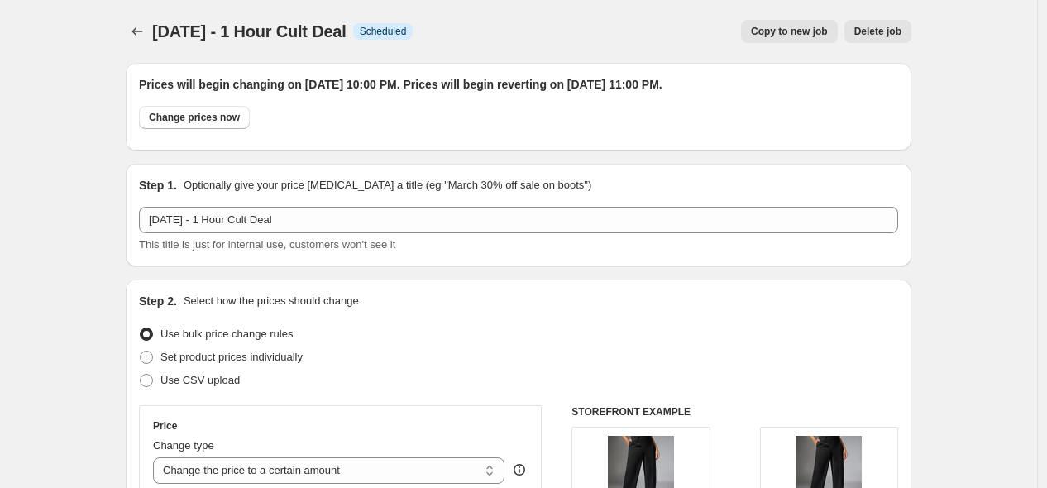
click at [541, 304] on div "Step 2. Select how the prices should change" at bounding box center [518, 301] width 759 height 17
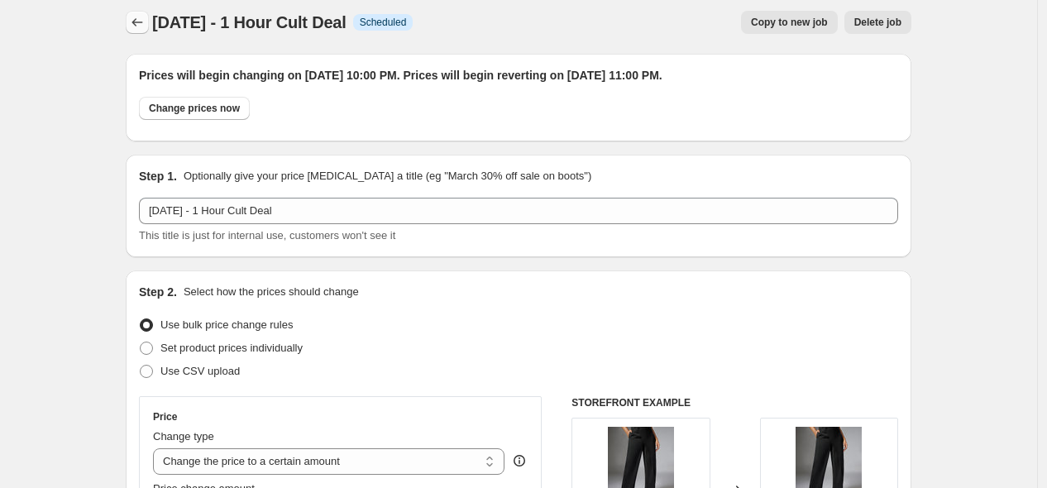
scroll to position [2, 0]
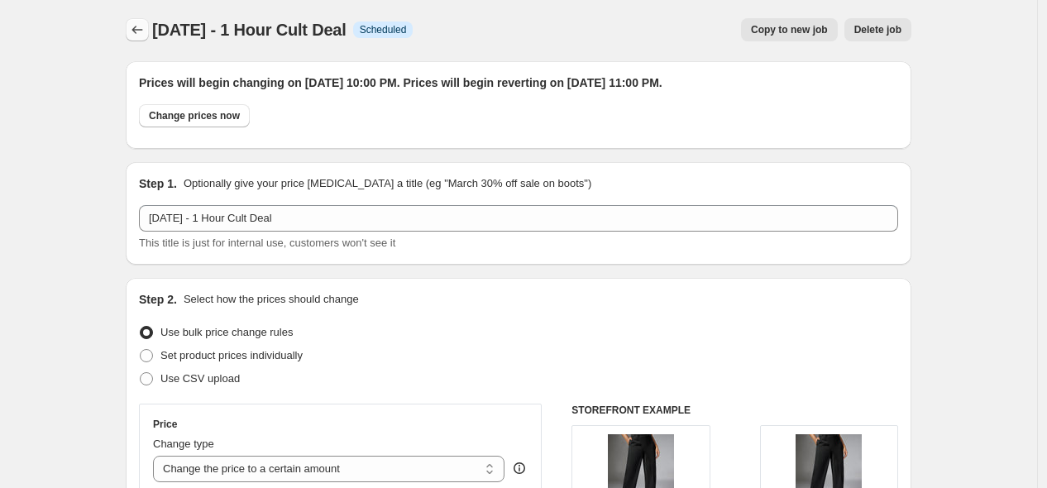
click at [146, 25] on icon "Price change jobs" at bounding box center [137, 30] width 17 height 17
